Goal: Task Accomplishment & Management: Use online tool/utility

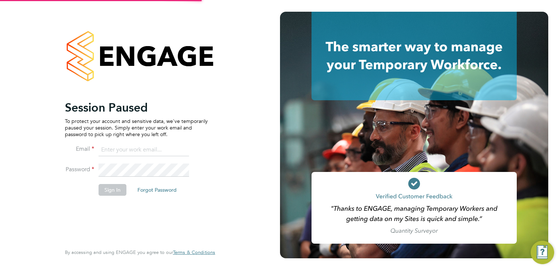
type input "louiscrawford@itsconstruction.co.uk"
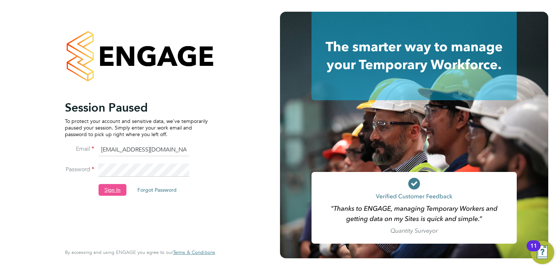
click at [114, 189] on button "Sign In" at bounding box center [113, 190] width 28 height 12
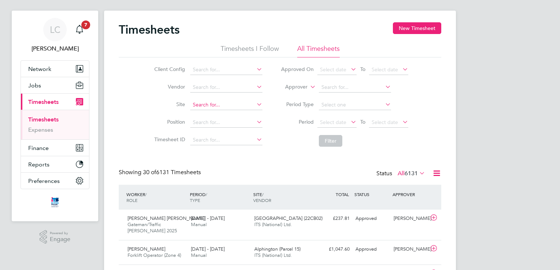
click at [221, 105] on input at bounding box center [226, 105] width 72 height 10
click at [225, 112] on li "Long [PERSON_NAME] ( [GEOGRAPHIC_DATA])" at bounding box center [255, 115] width 130 height 10
type input "Long [PERSON_NAME] ([GEOGRAPHIC_DATA])"
click at [339, 140] on button "Filter" at bounding box center [330, 141] width 23 height 12
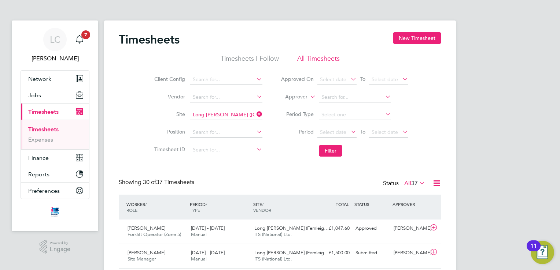
click at [328, 152] on button "Filter" at bounding box center [330, 151] width 23 height 12
